Goal: Navigation & Orientation: Go to known website

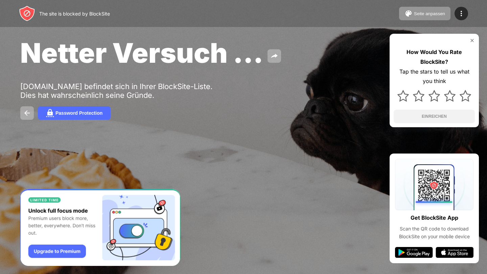
click at [370, 112] on div "Password Protection" at bounding box center [243, 113] width 446 height 14
